Goal: Communication & Community: Answer question/provide support

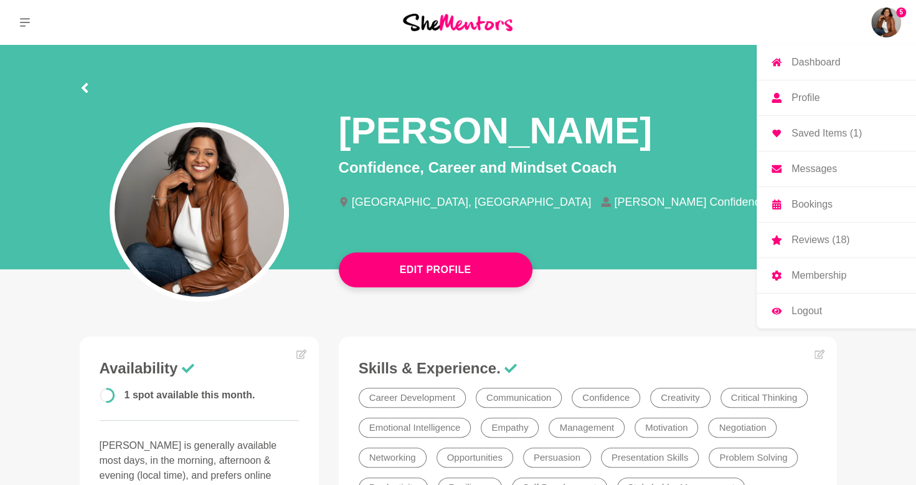
click at [892, 31] on img at bounding box center [886, 22] width 30 height 30
click at [823, 167] on p "Messages" at bounding box center [814, 169] width 45 height 10
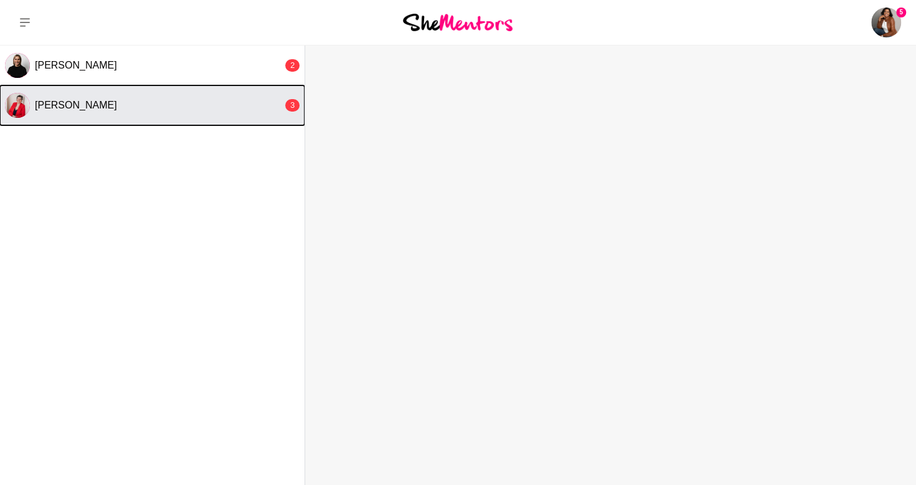
click at [135, 98] on button "[PERSON_NAME] 3" at bounding box center [152, 105] width 305 height 40
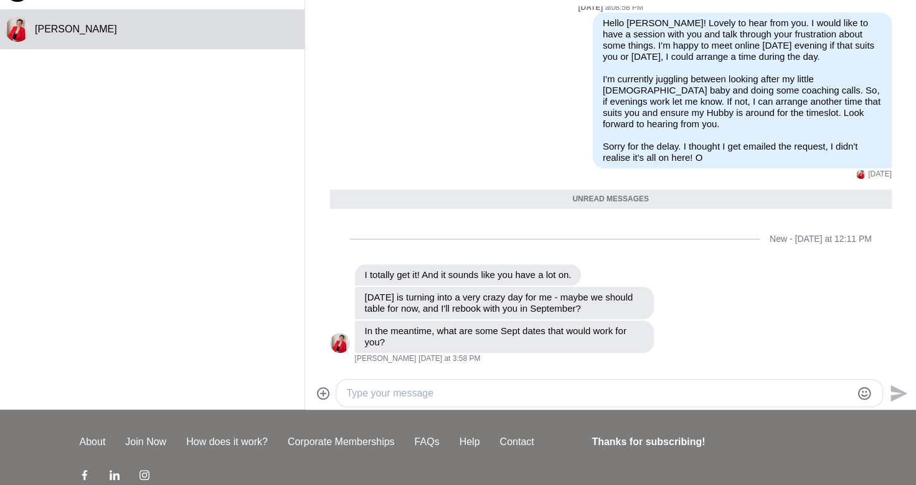
scroll to position [82, 0]
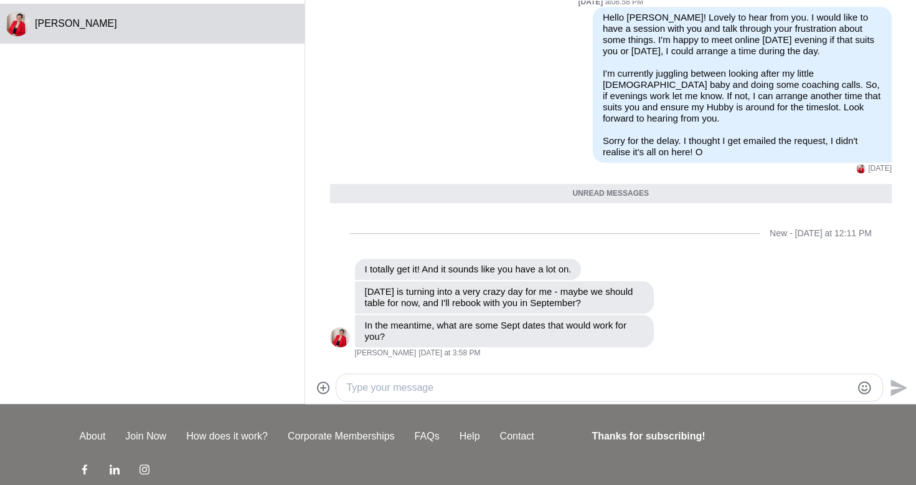
click at [643, 376] on div at bounding box center [609, 387] width 546 height 27
click at [624, 382] on textarea "Type your message" at bounding box center [598, 387] width 505 height 15
drag, startPoint x: 484, startPoint y: 377, endPoint x: 476, endPoint y: 389, distance: 13.8
click at [476, 389] on div at bounding box center [609, 387] width 546 height 27
click at [476, 389] on textarea "Type your message" at bounding box center [598, 387] width 505 height 15
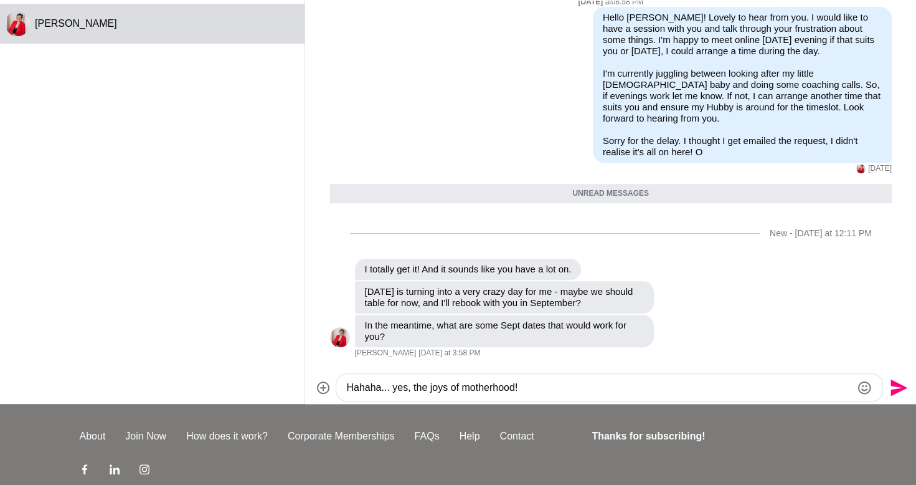
type textarea "Hahaha... yes, the joys of motherhood!"
click at [899, 386] on icon "Send" at bounding box center [899, 387] width 17 height 17
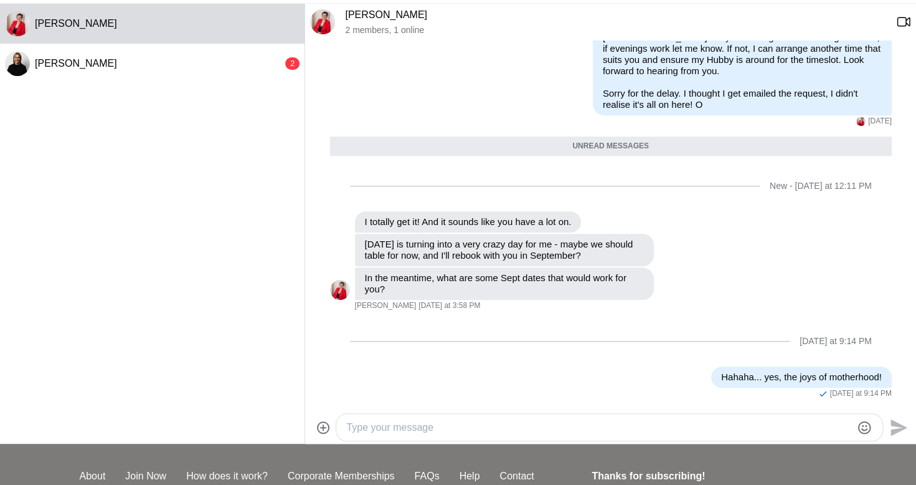
click at [754, 432] on textarea "Type your message" at bounding box center [598, 427] width 505 height 15
type textarea "U"
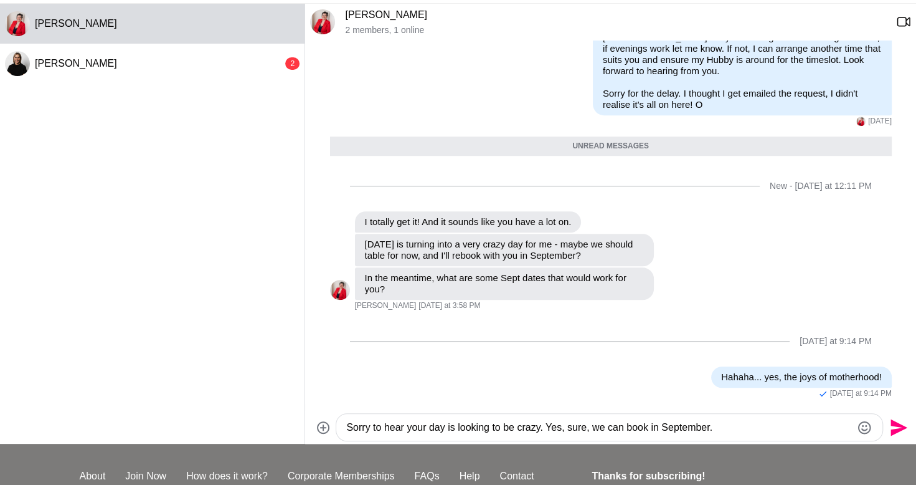
type textarea "Sorry to hear your day is looking to be crazy. Yes, sure, we can book in Septem…"
click at [898, 424] on icon "Send" at bounding box center [899, 427] width 17 height 17
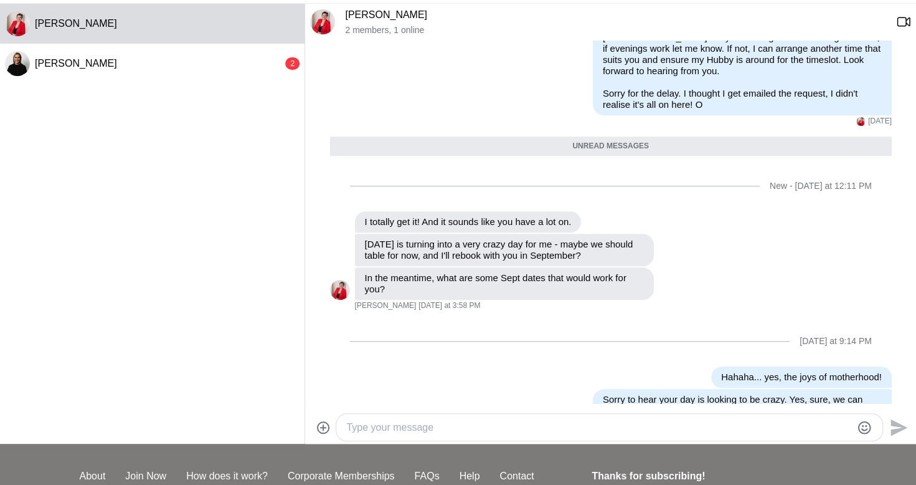
scroll to position [510, 0]
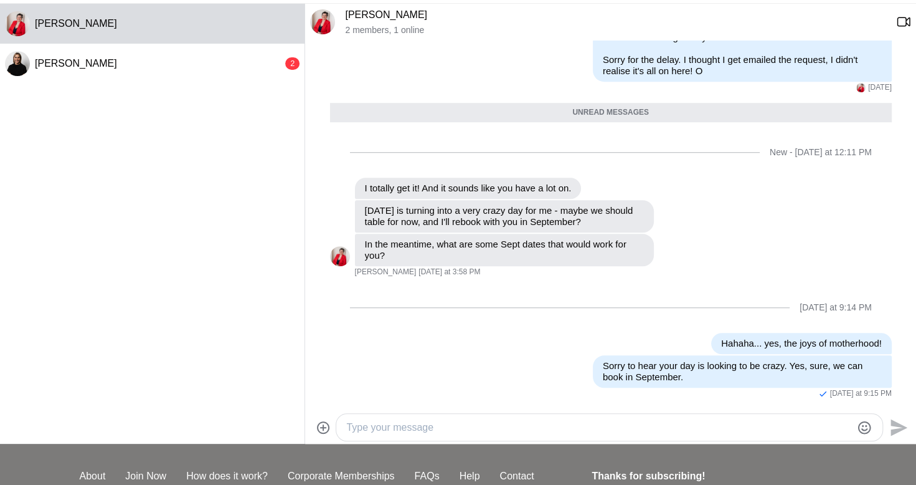
click at [805, 424] on textarea "Type your message" at bounding box center [598, 427] width 505 height 15
click at [564, 427] on textarea "Type your message" at bounding box center [598, 427] width 505 height 15
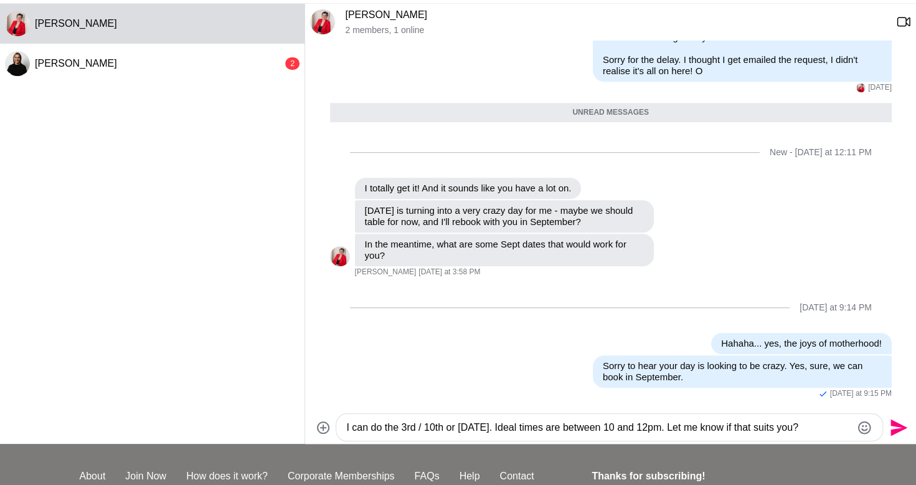
click at [828, 429] on textarea "I can do the 3rd / 10th or [DATE]. Ideal times are between 10 and 12pm. Let me …" at bounding box center [598, 427] width 505 height 15
click at [691, 431] on textarea "I can do the 3rd / 10th or [DATE]. Ideal times are between 10 and 12pm. Let me …" at bounding box center [598, 427] width 505 height 15
click at [766, 422] on textarea "I can do the 3rd / 10th or [DATE]. Let me know if that suits you." at bounding box center [598, 427] width 505 height 15
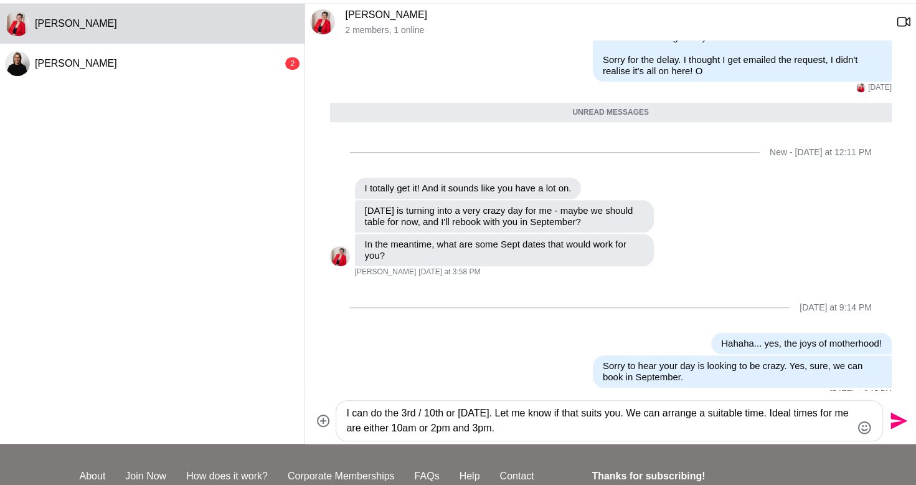
click at [457, 426] on textarea "I can do the 3rd / 10th or [DATE]. Let me know if that suits you. We can arrang…" at bounding box center [598, 421] width 505 height 30
type textarea "I can do the 3rd / 10th or [DATE]. Let me know if that suits you. We can arrang…"
click at [897, 419] on icon "Send" at bounding box center [899, 420] width 17 height 17
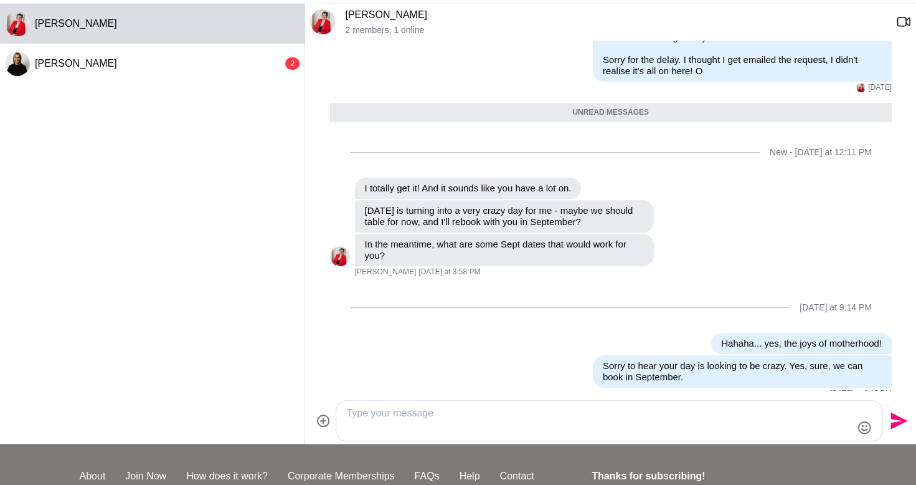
scroll to position [554, 0]
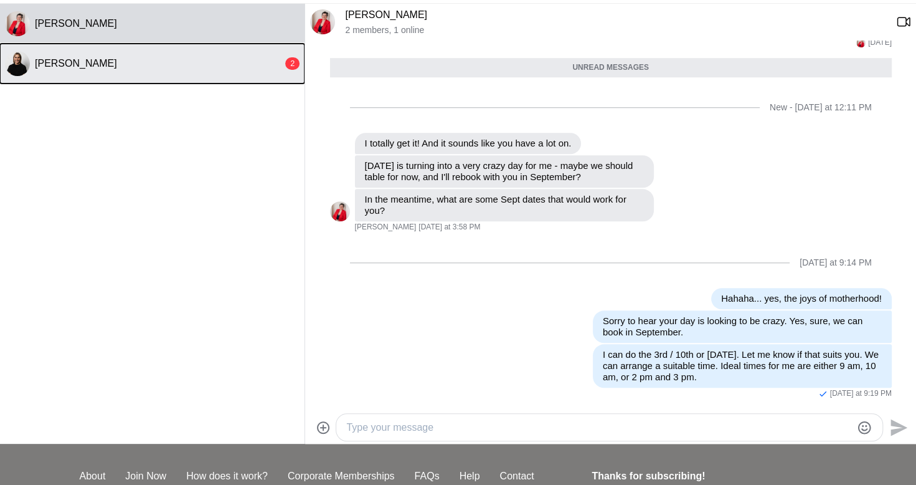
click at [200, 57] on div "[PERSON_NAME]" at bounding box center [159, 63] width 248 height 12
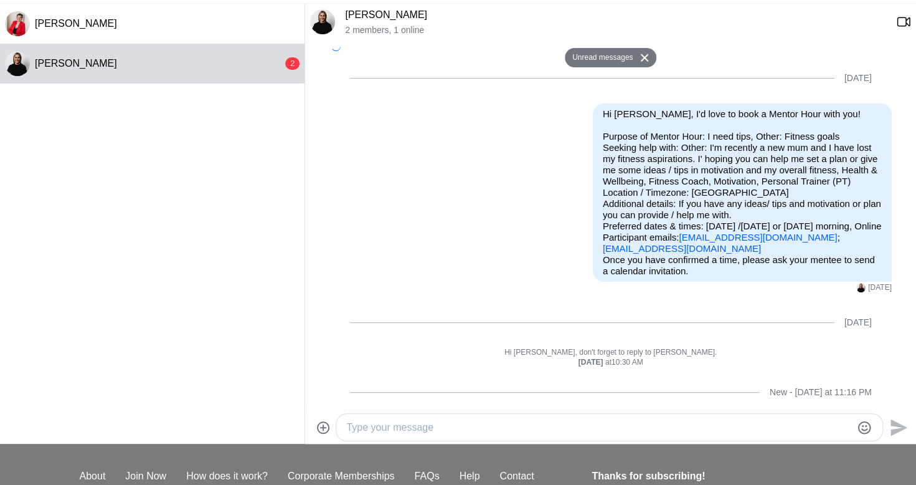
scroll to position [92, 0]
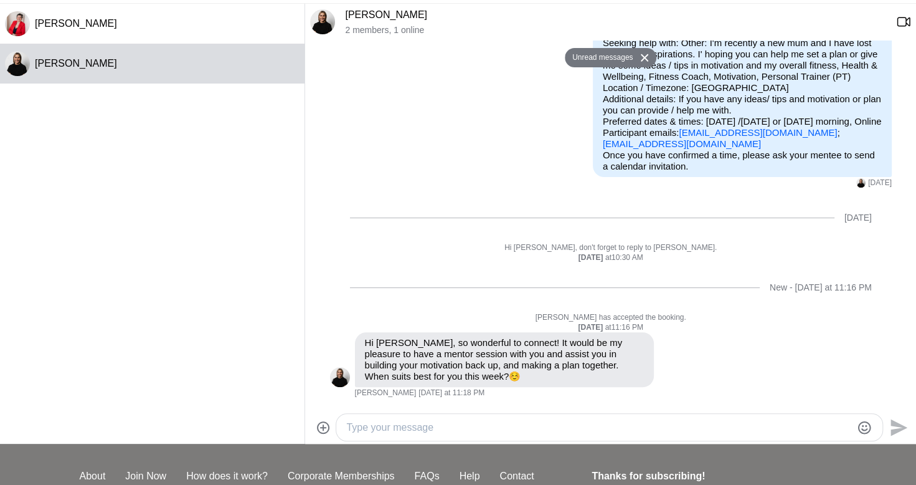
click at [635, 425] on textarea "Type your message" at bounding box center [598, 427] width 505 height 15
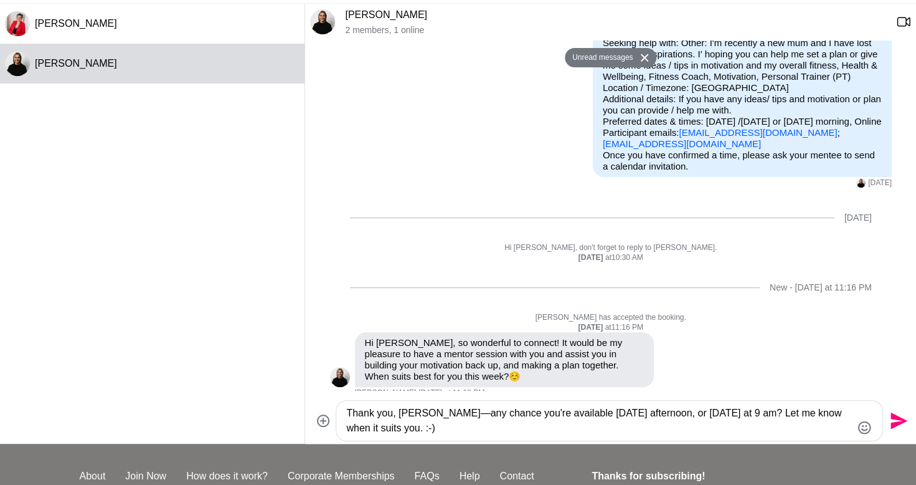
click at [579, 415] on textarea "Thank you, [PERSON_NAME]—any chance you're available [DATE] afternoon, or [DATE…" at bounding box center [598, 421] width 505 height 30
type textarea "Thank you, [PERSON_NAME]—any chance that you are available [DATE] afternoon, or…"
click at [896, 420] on icon "Send" at bounding box center [898, 421] width 20 height 20
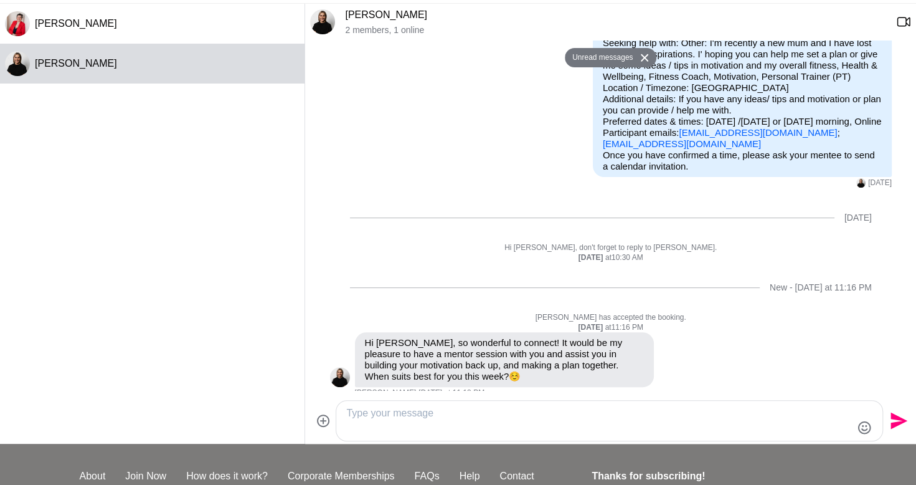
scroll to position [191, 0]
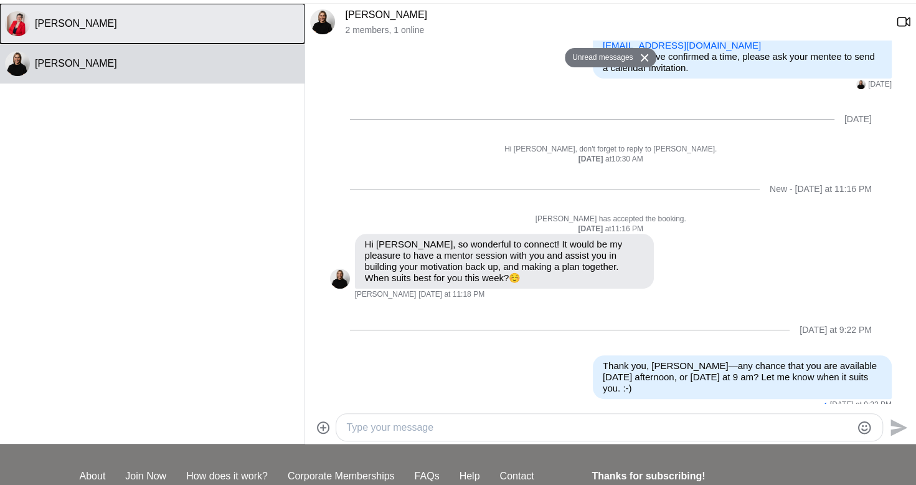
click at [168, 25] on div "[PERSON_NAME]" at bounding box center [167, 23] width 265 height 12
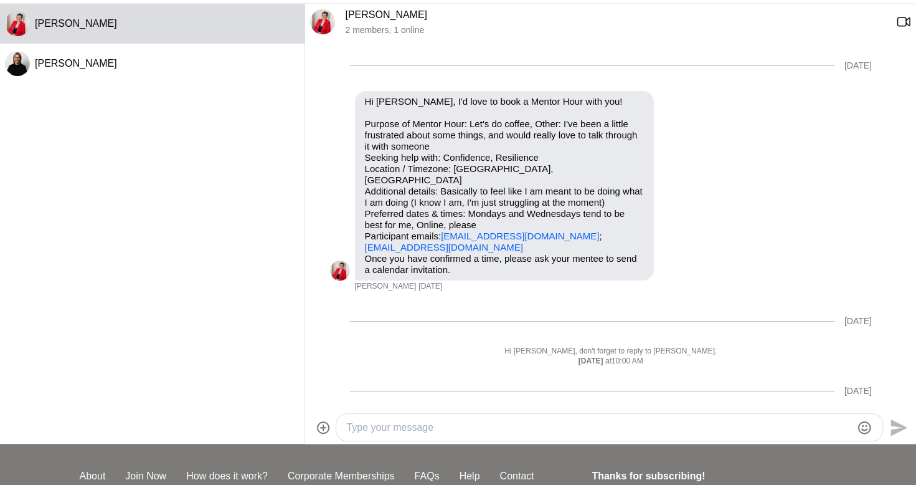
scroll to position [525, 0]
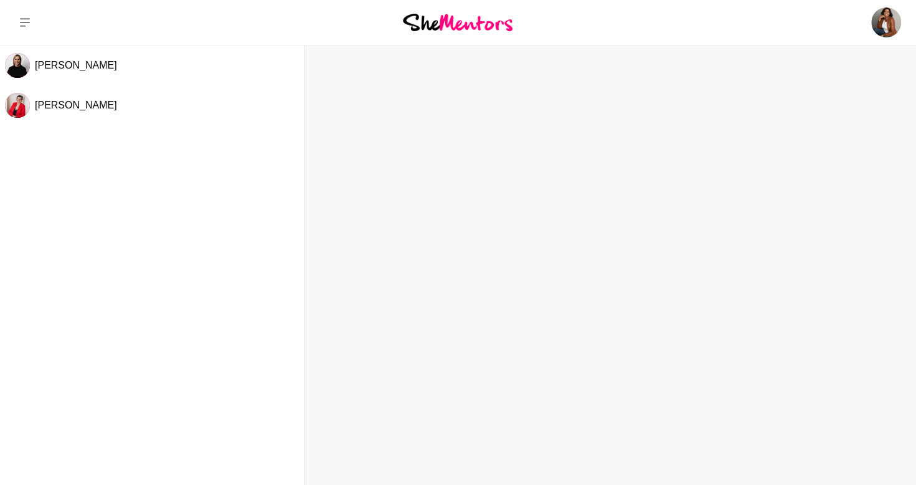
click at [424, 25] on img at bounding box center [458, 22] width 110 height 17
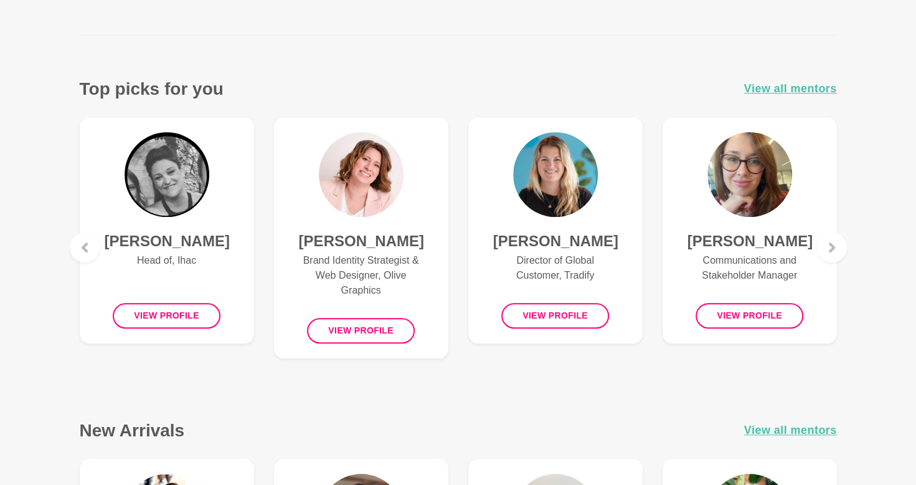
scroll to position [449, 0]
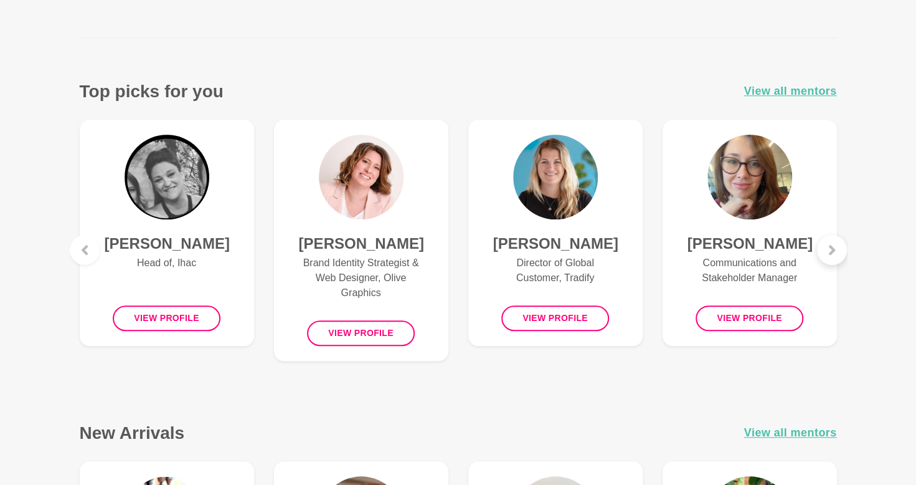
click at [826, 237] on div at bounding box center [832, 250] width 30 height 30
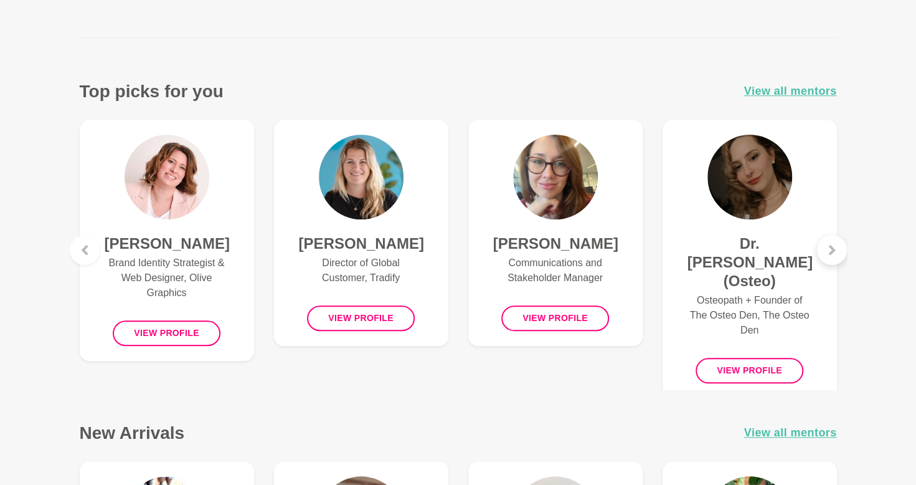
click at [826, 237] on div at bounding box center [832, 250] width 30 height 30
